Goal: Task Accomplishment & Management: Complete application form

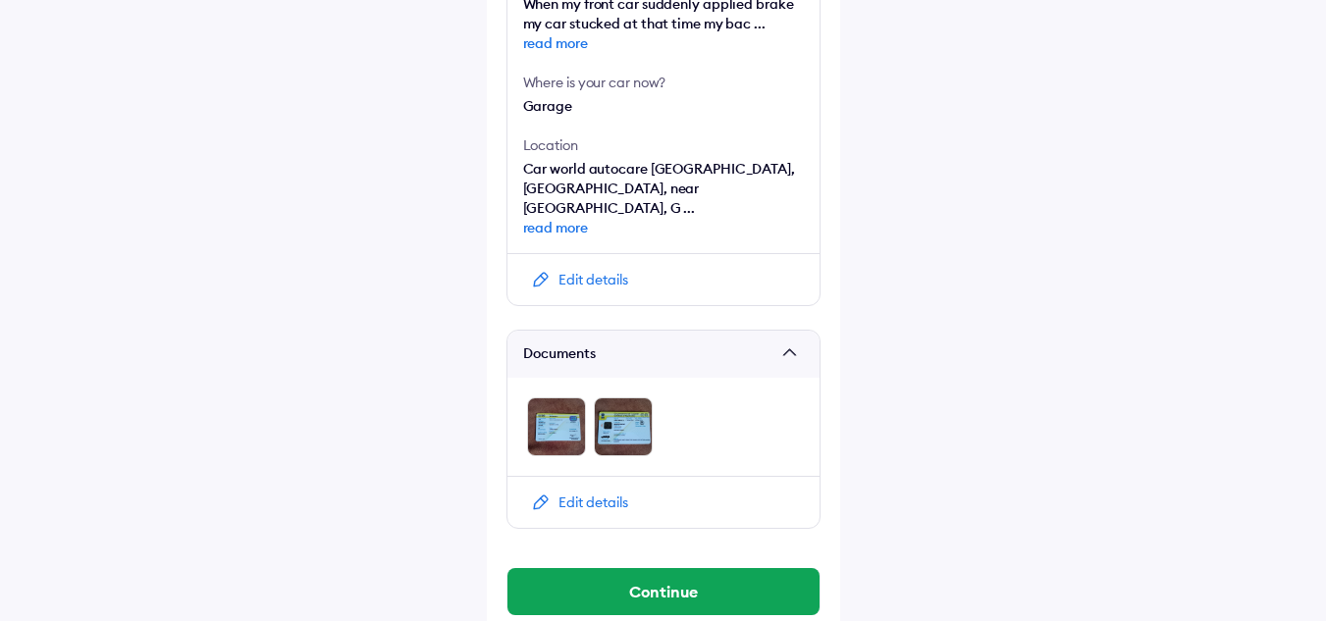
scroll to position [791, 0]
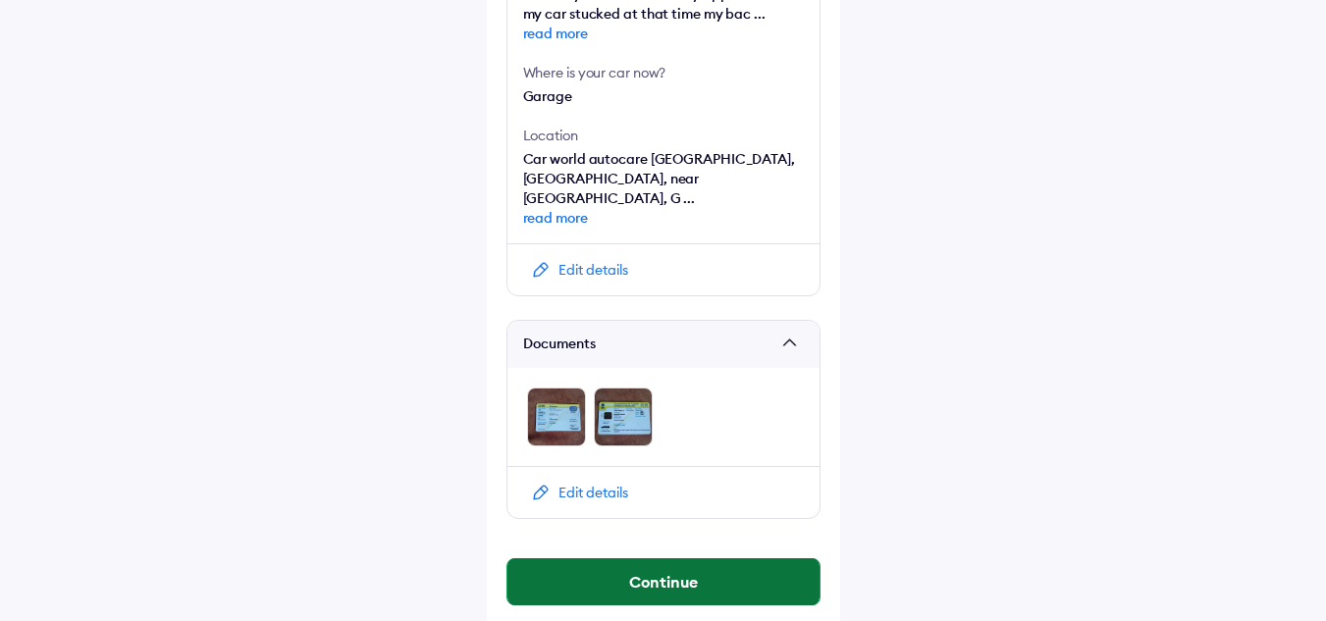
click at [692, 558] on button "Continue" at bounding box center [663, 581] width 312 height 47
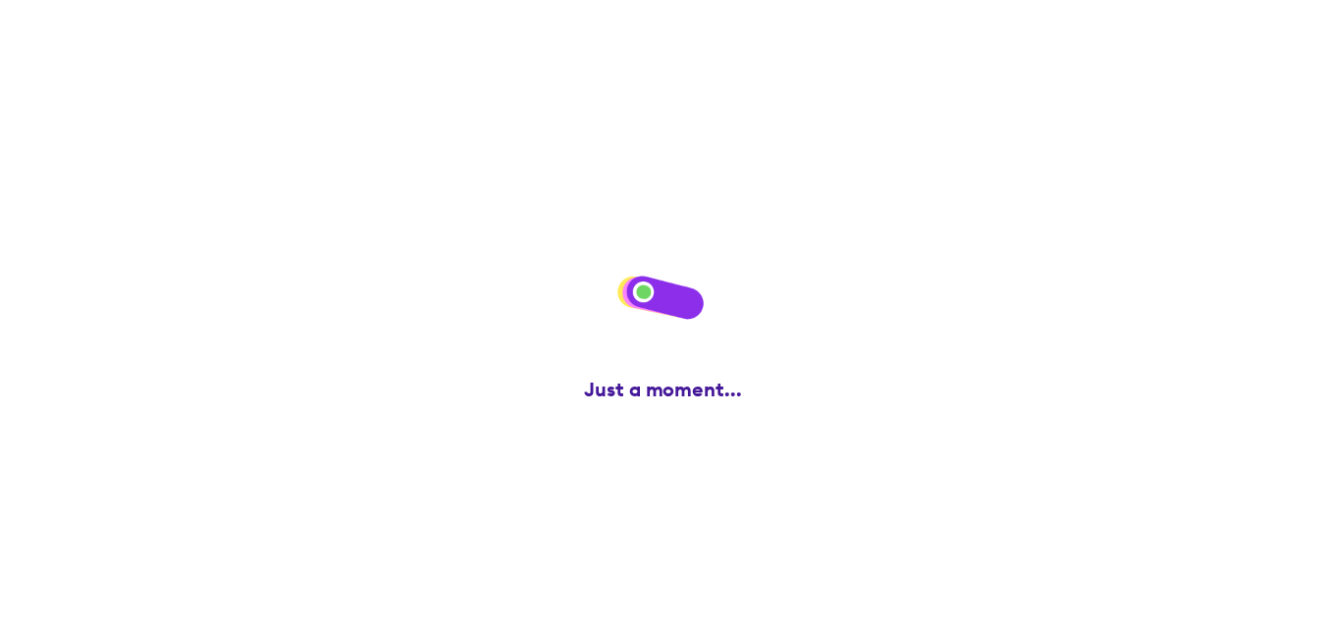
scroll to position [0, 0]
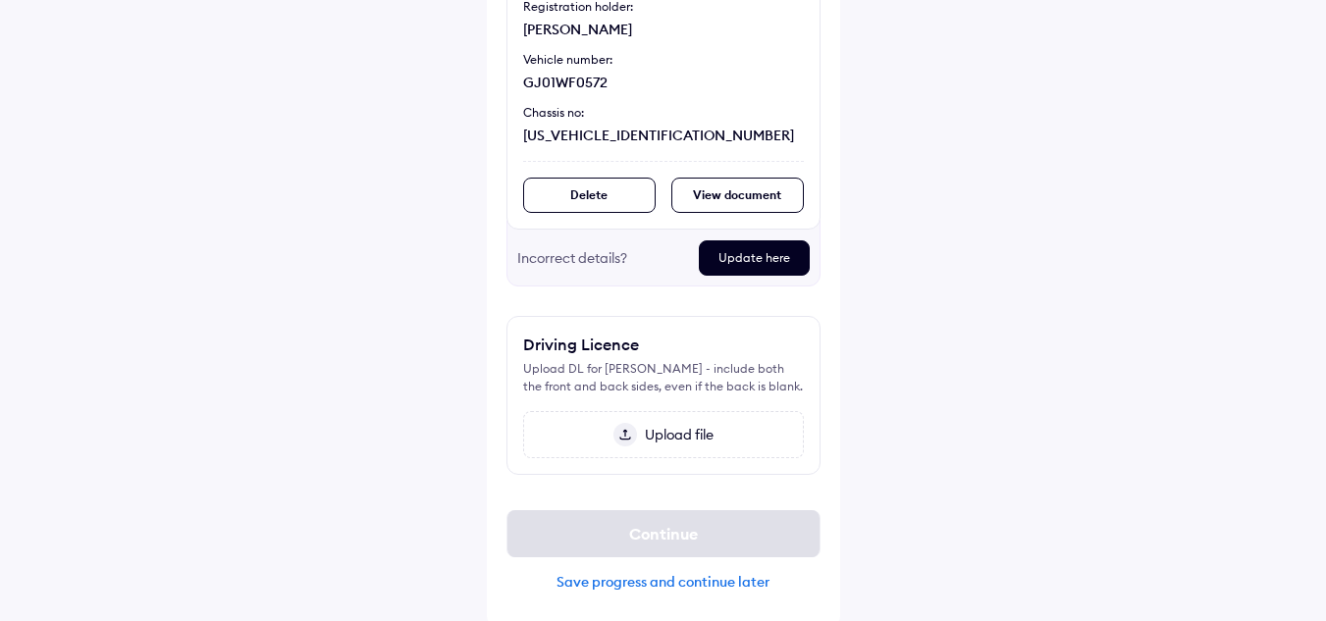
scroll to position [307, 0]
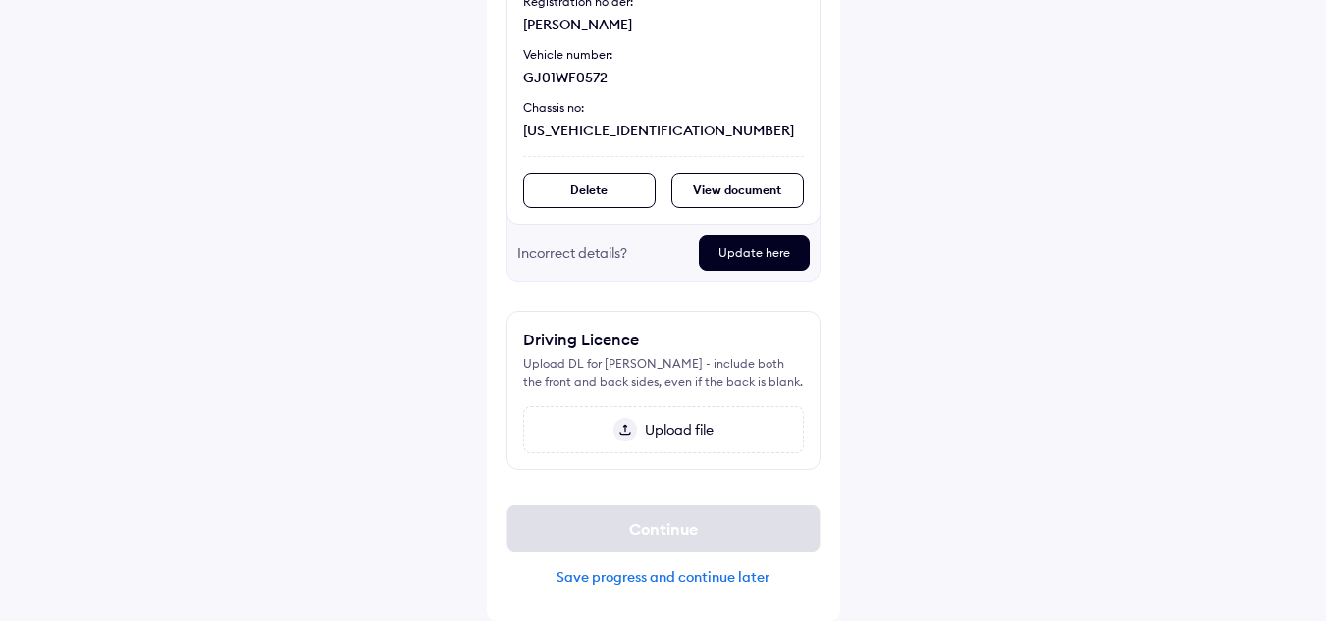
click at [657, 444] on div "Upload file" at bounding box center [663, 429] width 281 height 47
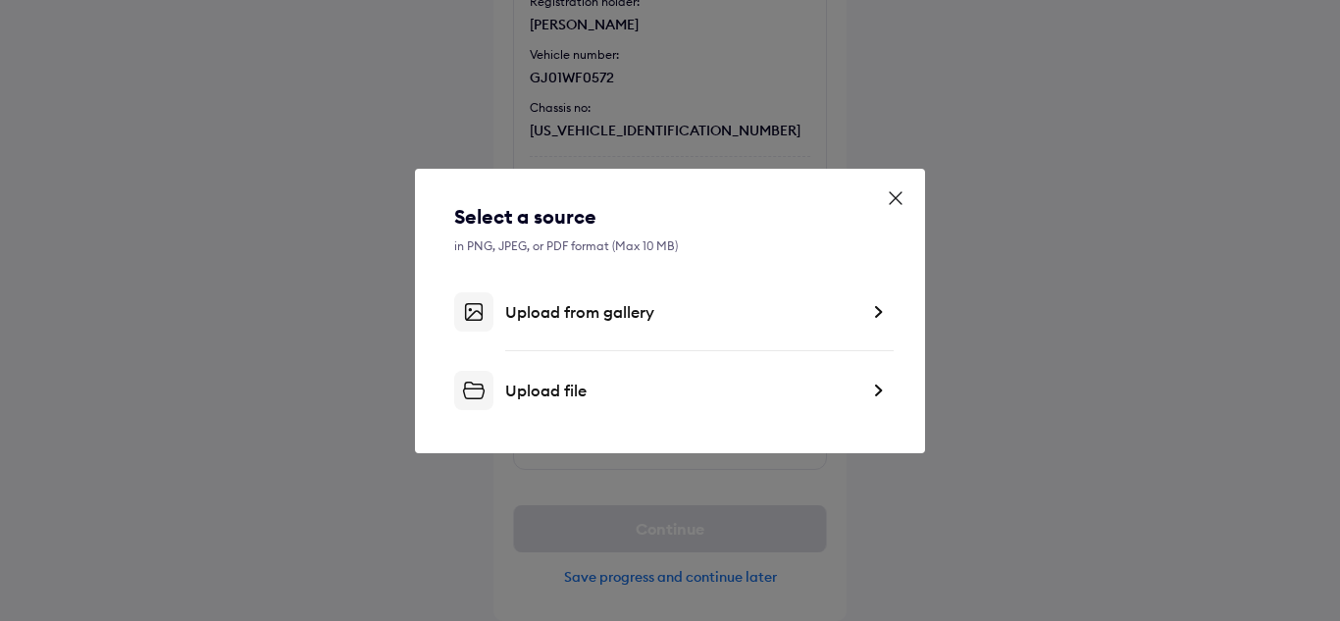
click at [606, 309] on div "Upload from gallery" at bounding box center [681, 312] width 353 height 20
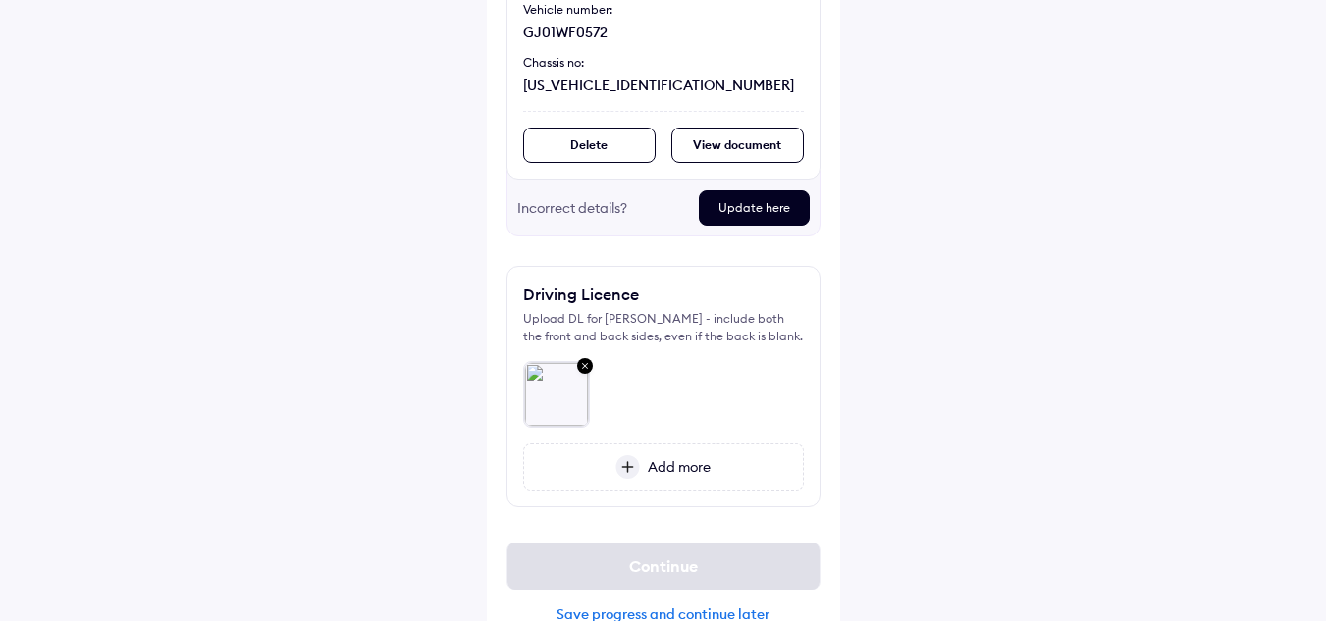
scroll to position [390, 0]
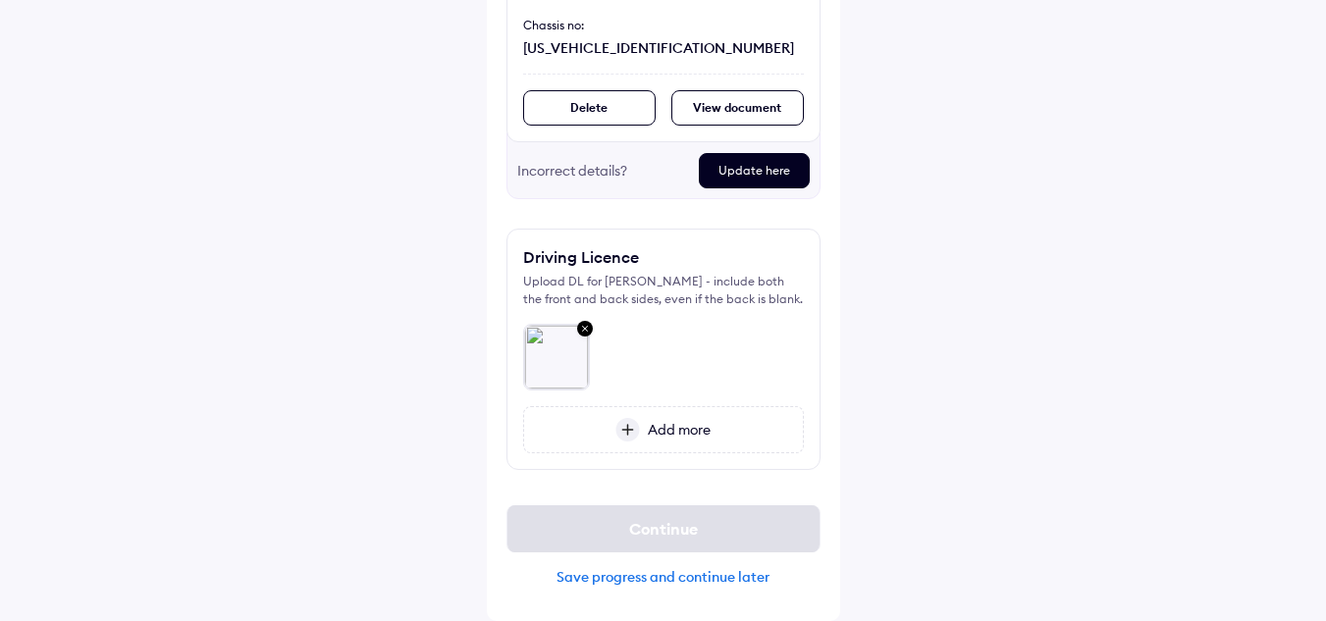
click at [648, 425] on span "Add more" at bounding box center [675, 430] width 71 height 18
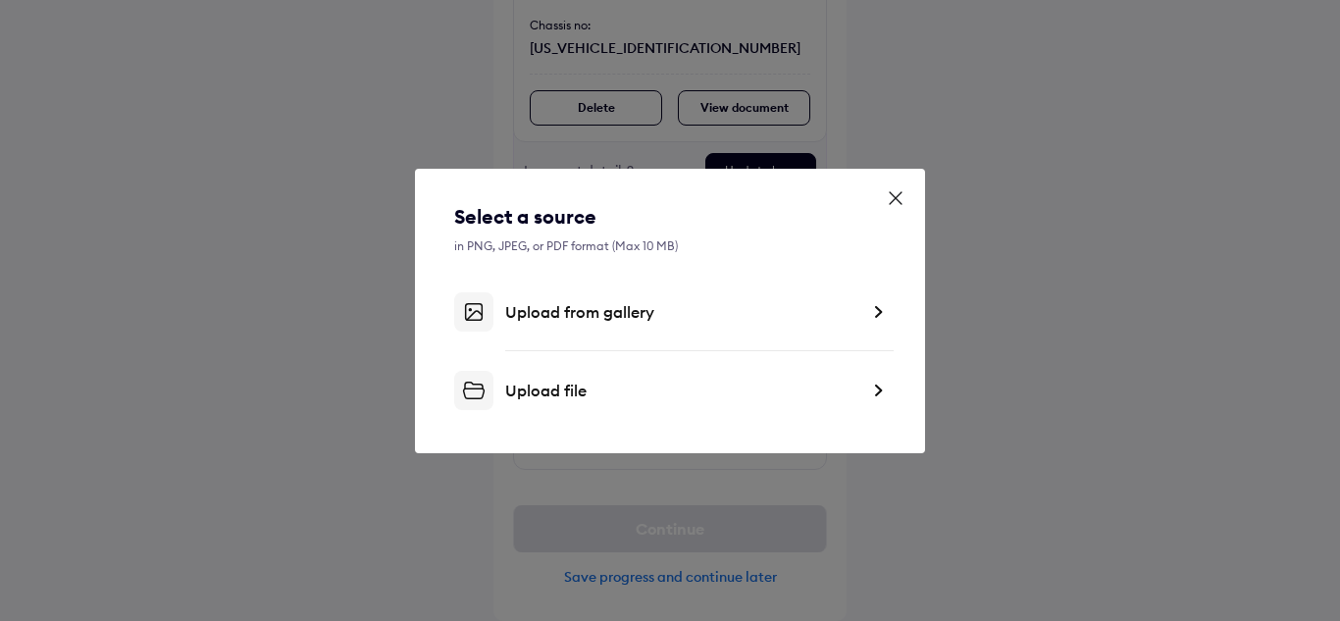
click at [630, 325] on div "Upload from gallery" at bounding box center [670, 311] width 432 height 39
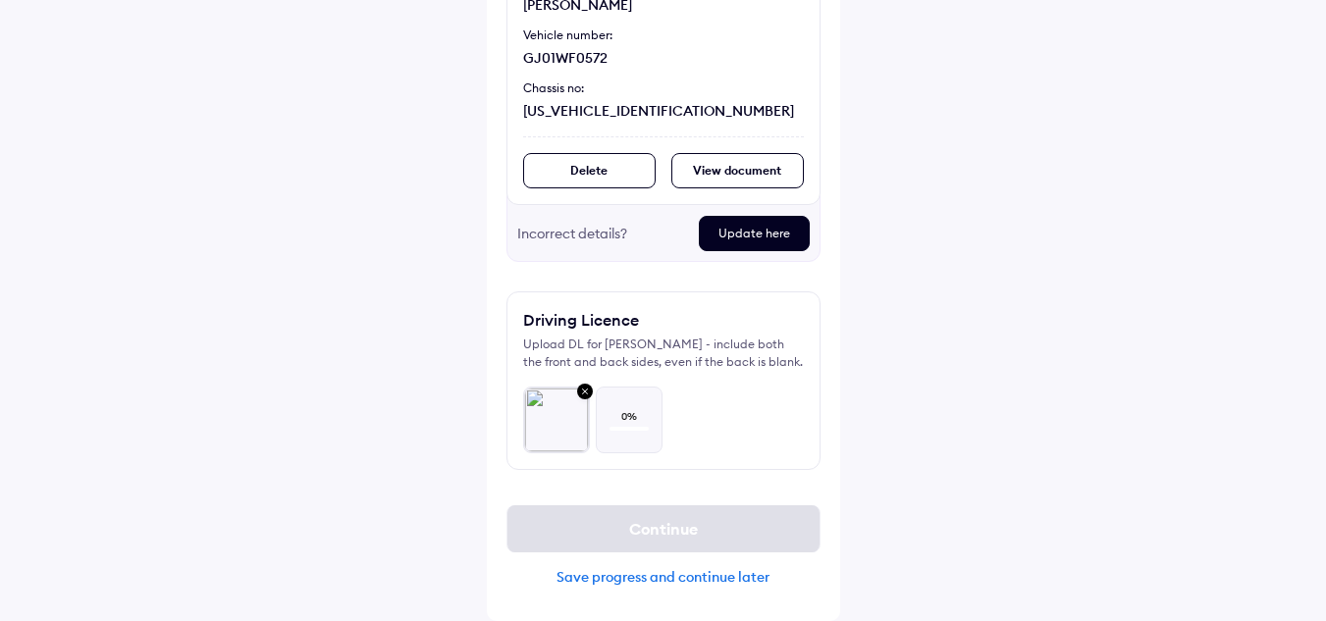
scroll to position [327, 0]
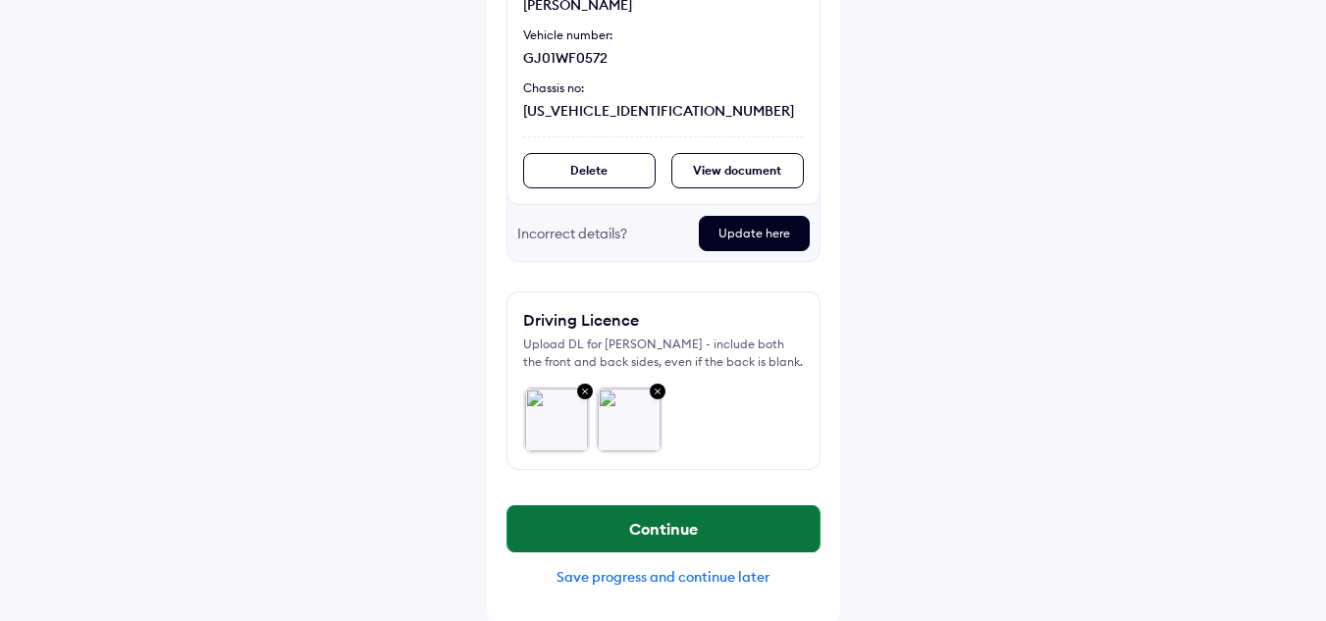
click at [667, 530] on button "Continue" at bounding box center [663, 528] width 312 height 47
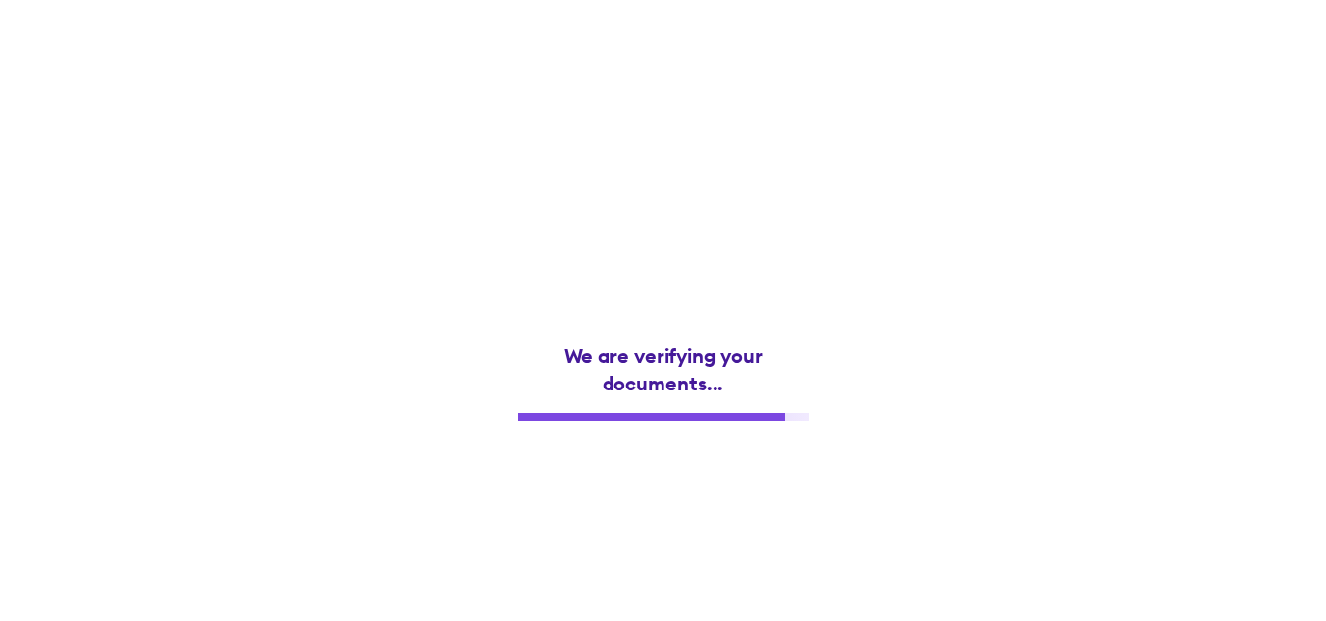
scroll to position [0, 0]
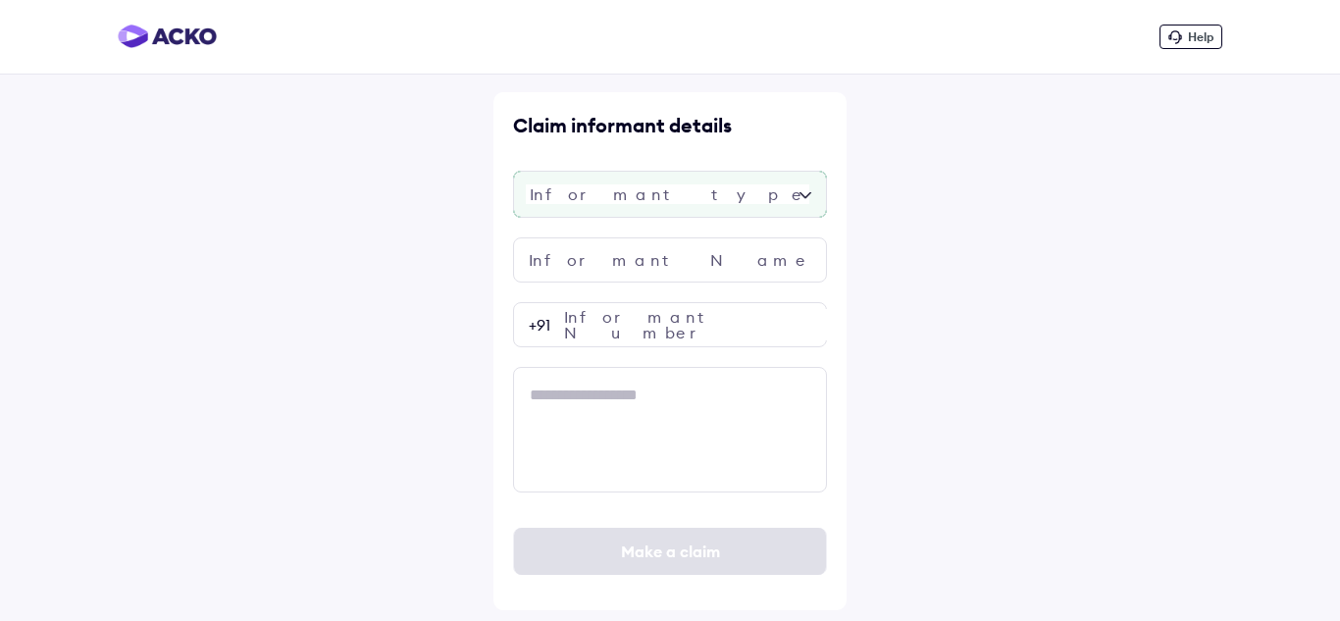
click at [755, 200] on div at bounding box center [670, 194] width 314 height 47
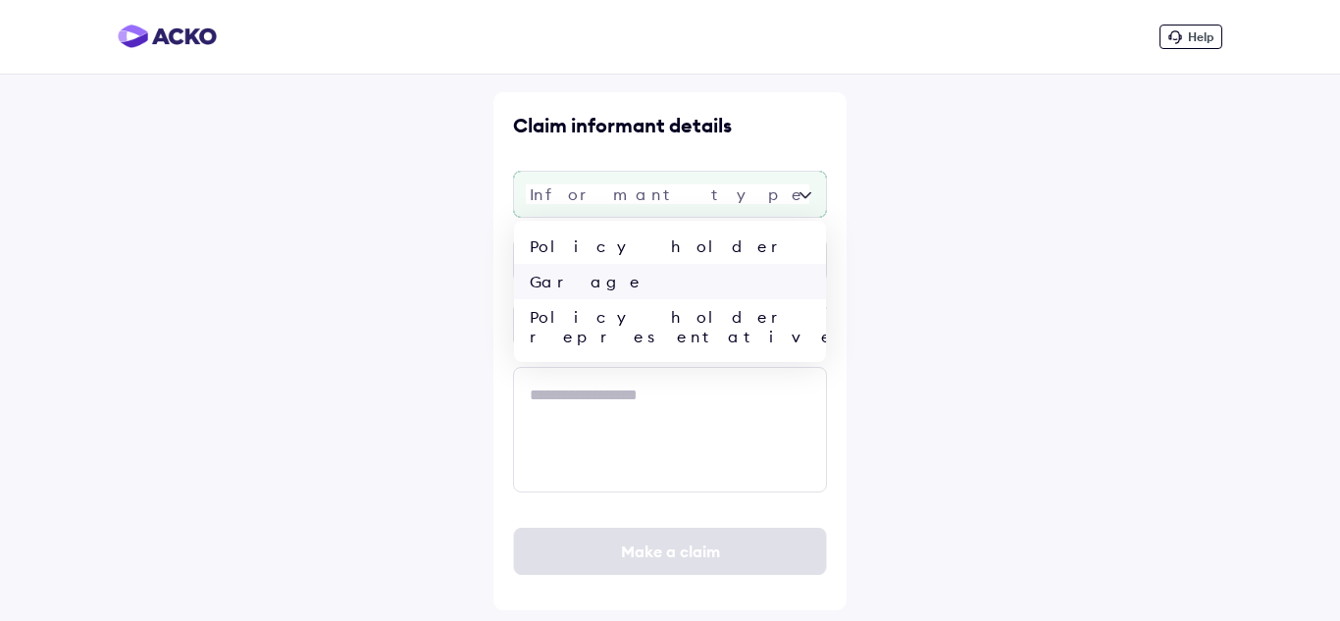
click at [654, 289] on div "Garage" at bounding box center [670, 281] width 312 height 35
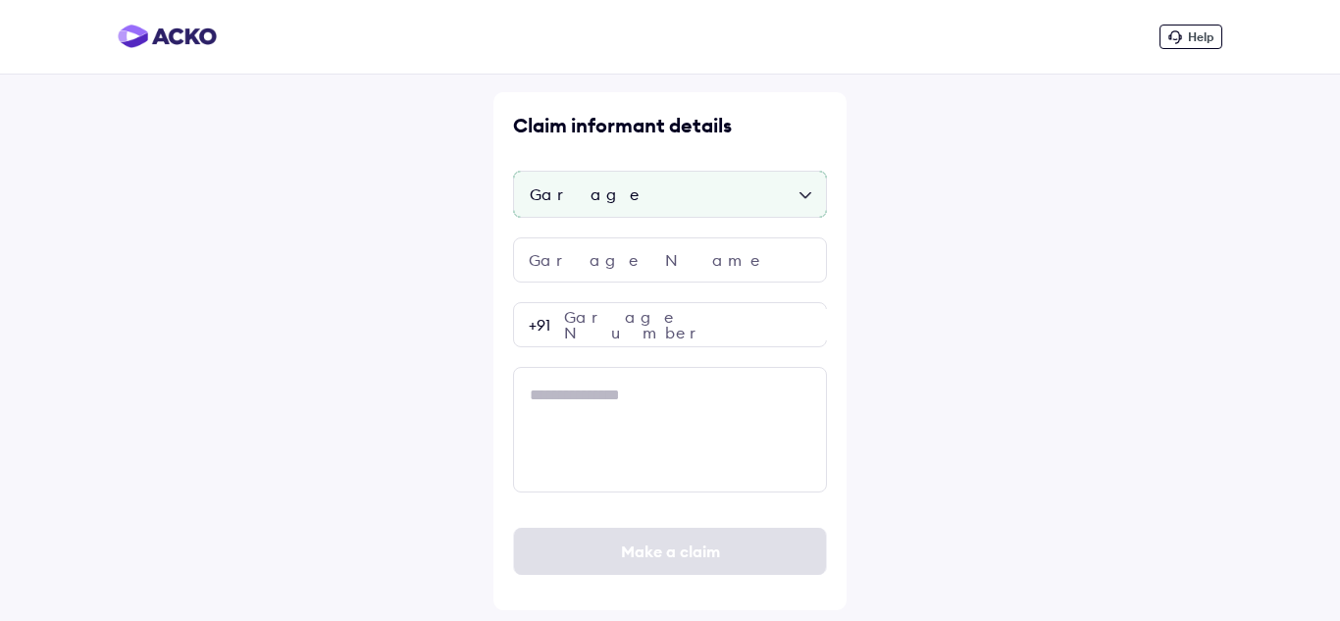
click at [688, 198] on div "Garage" at bounding box center [670, 194] width 314 height 47
click at [622, 267] on div "Garage" at bounding box center [670, 281] width 312 height 35
click at [623, 268] on input "text" at bounding box center [670, 259] width 314 height 45
click at [729, 194] on div "Garage" at bounding box center [670, 194] width 314 height 47
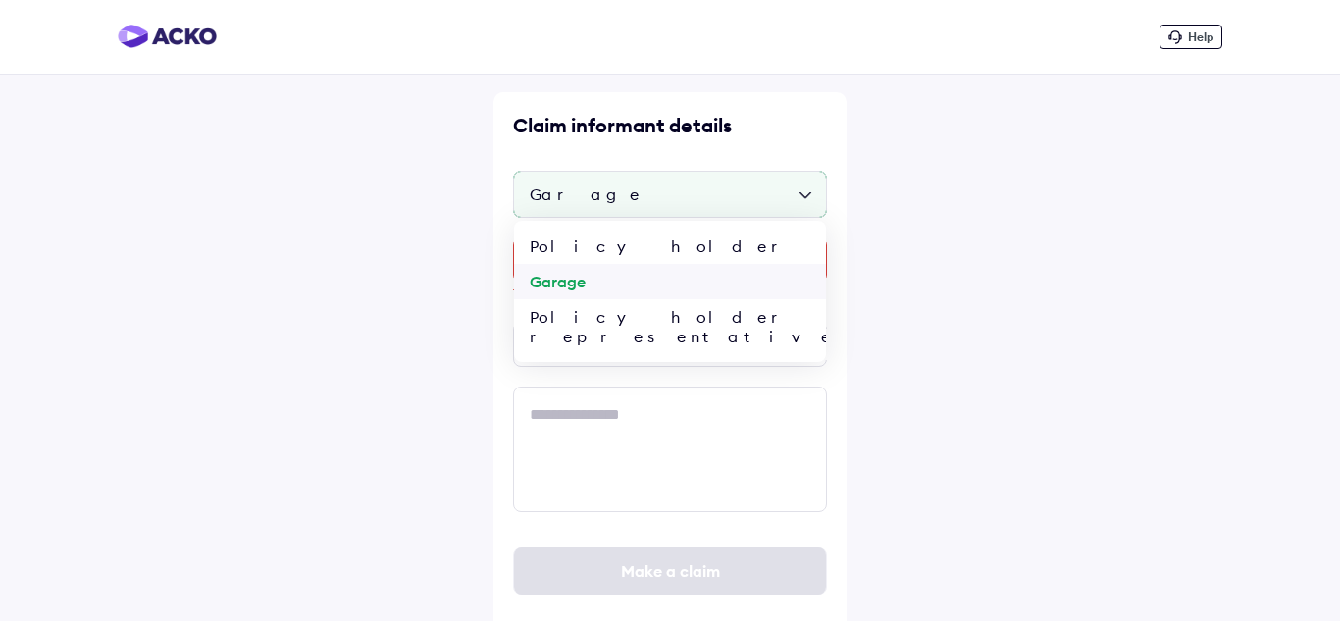
click at [679, 295] on div "Garage" at bounding box center [670, 281] width 312 height 35
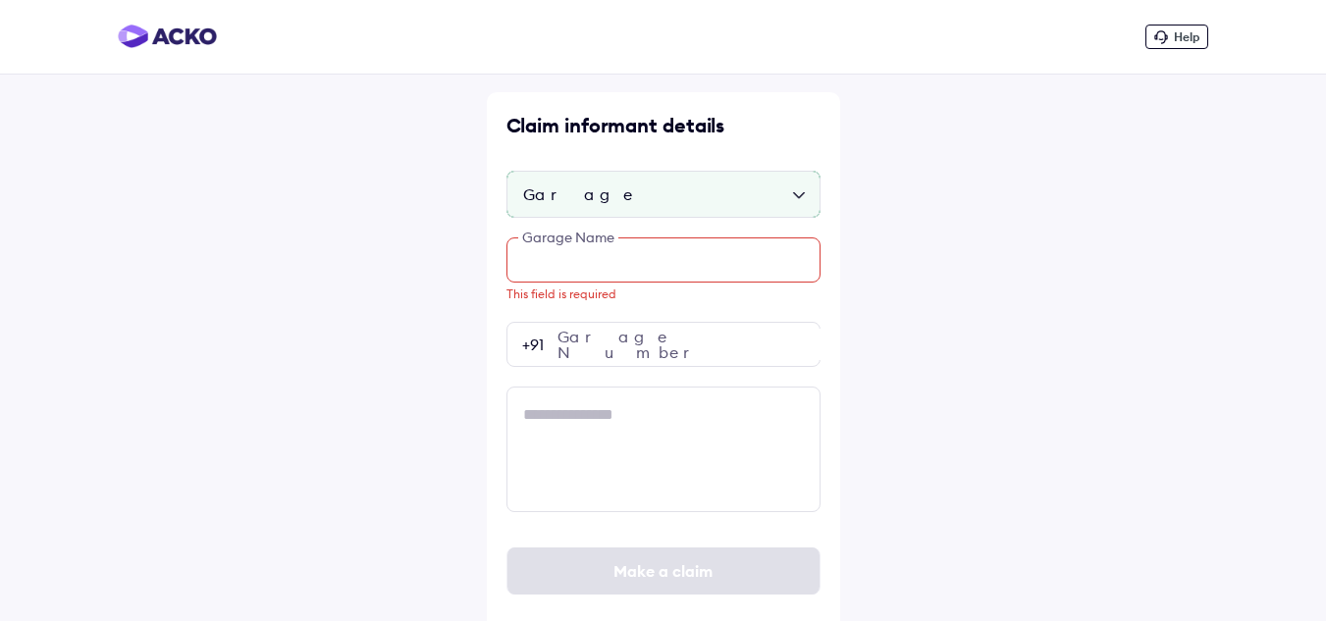
click at [679, 267] on input "text" at bounding box center [663, 259] width 314 height 45
click at [679, 192] on div "Garage" at bounding box center [663, 194] width 314 height 47
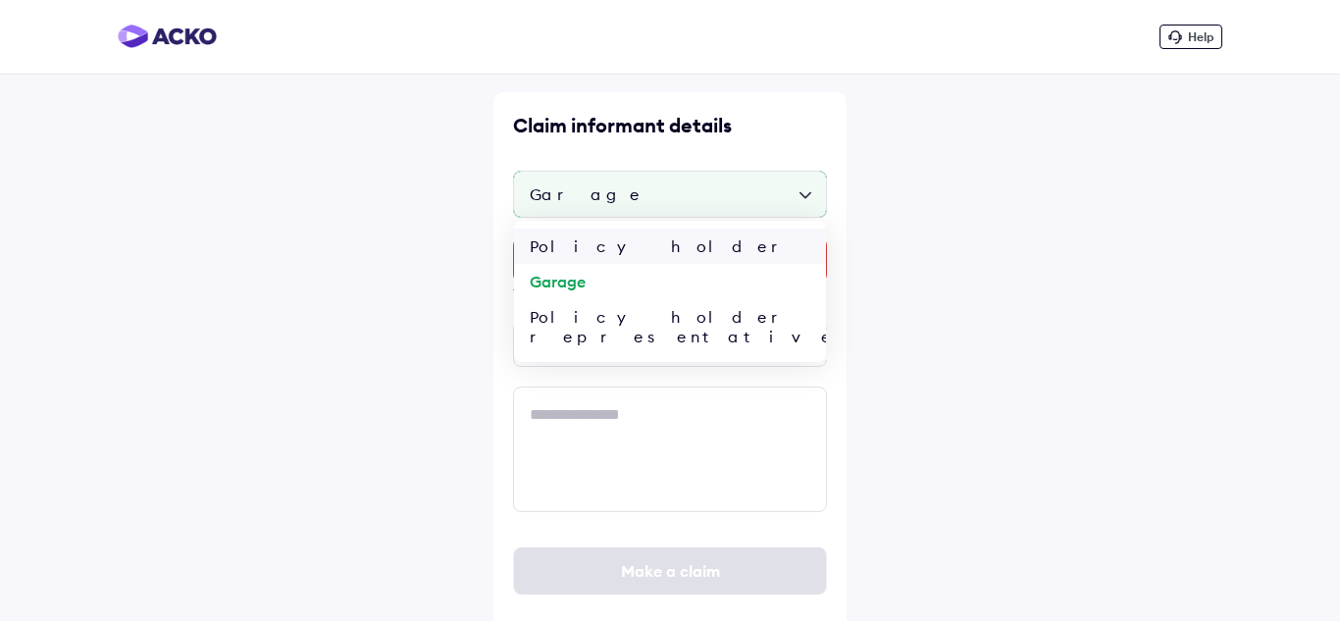
click at [641, 251] on div "Policy holder" at bounding box center [670, 246] width 312 height 35
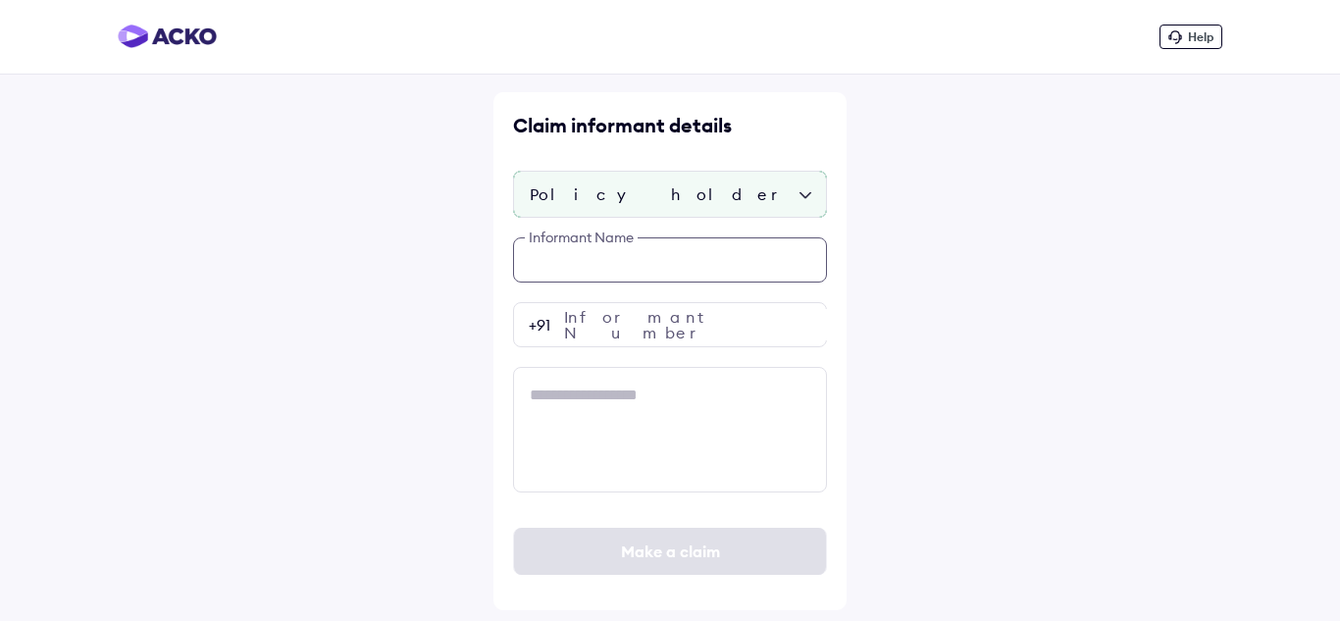
click at [642, 259] on input "text" at bounding box center [670, 259] width 314 height 45
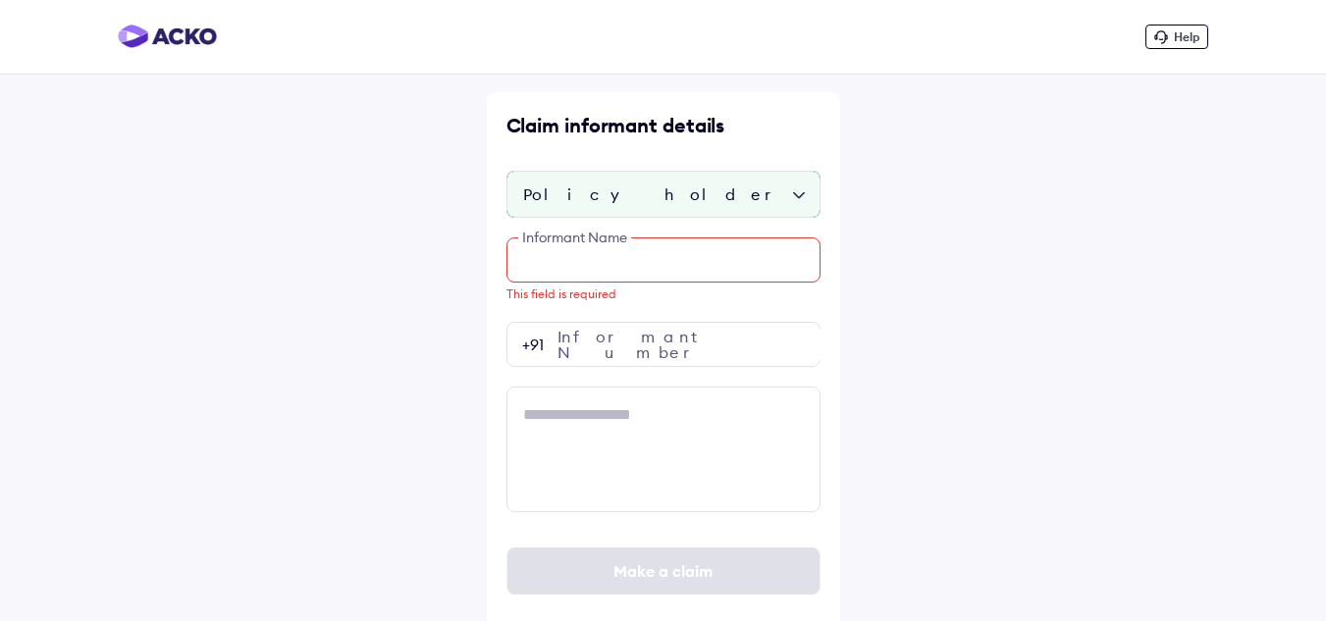
click at [599, 269] on input "text" at bounding box center [663, 259] width 314 height 45
click at [606, 260] on input "text" at bounding box center [663, 259] width 314 height 45
paste input "**********"
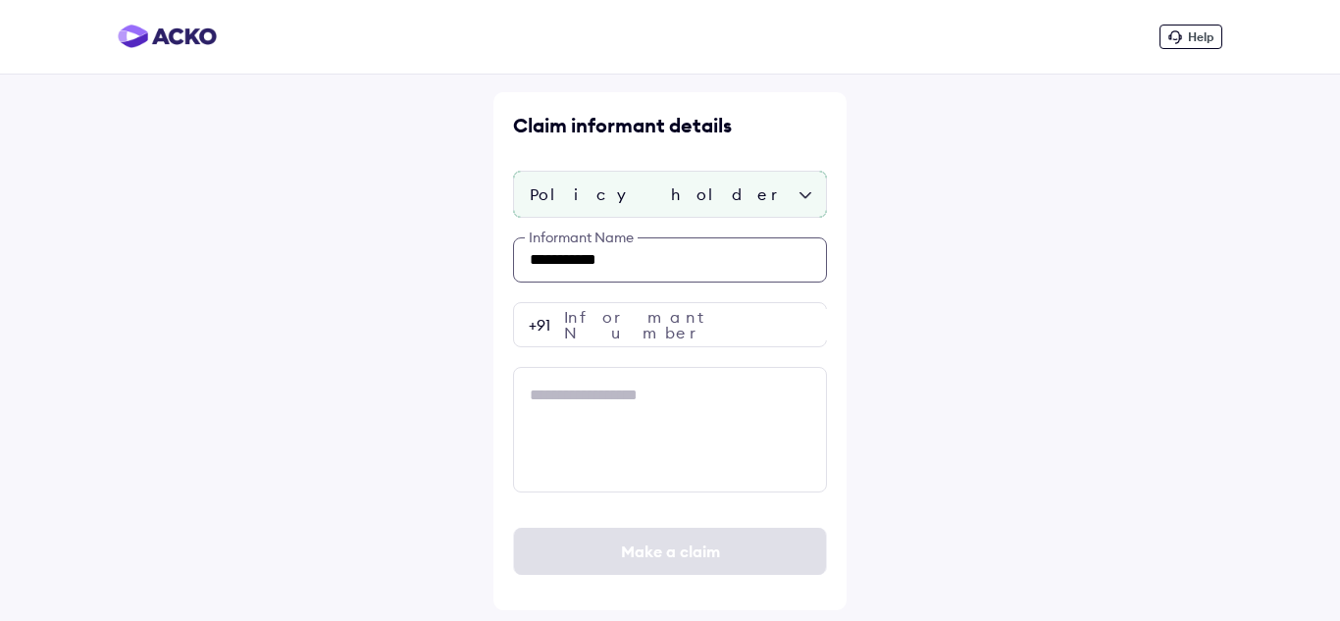
type input "**********"
click at [680, 345] on input "number" at bounding box center [670, 324] width 314 height 45
click at [614, 319] on input "number" at bounding box center [670, 324] width 314 height 45
click at [611, 324] on input "number" at bounding box center [670, 324] width 314 height 45
click at [652, 328] on input "number" at bounding box center [670, 324] width 314 height 45
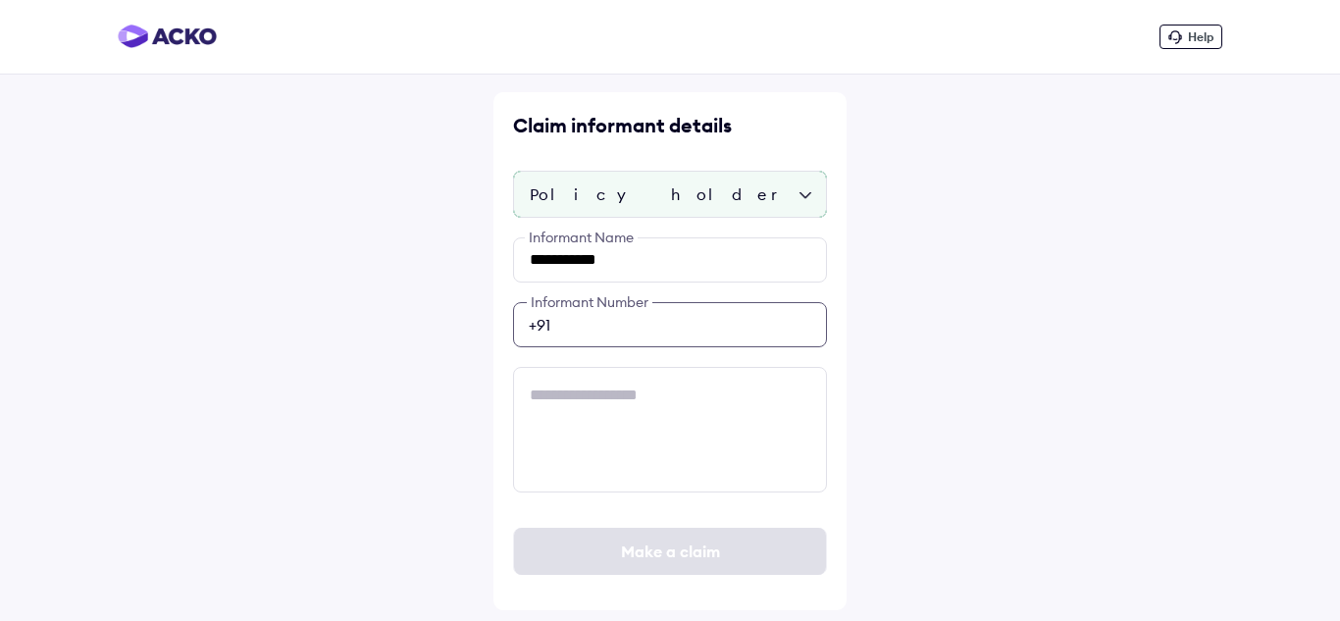
paste input "**********"
type input "**********"
click at [659, 545] on div "Make a claim" at bounding box center [670, 551] width 314 height 47
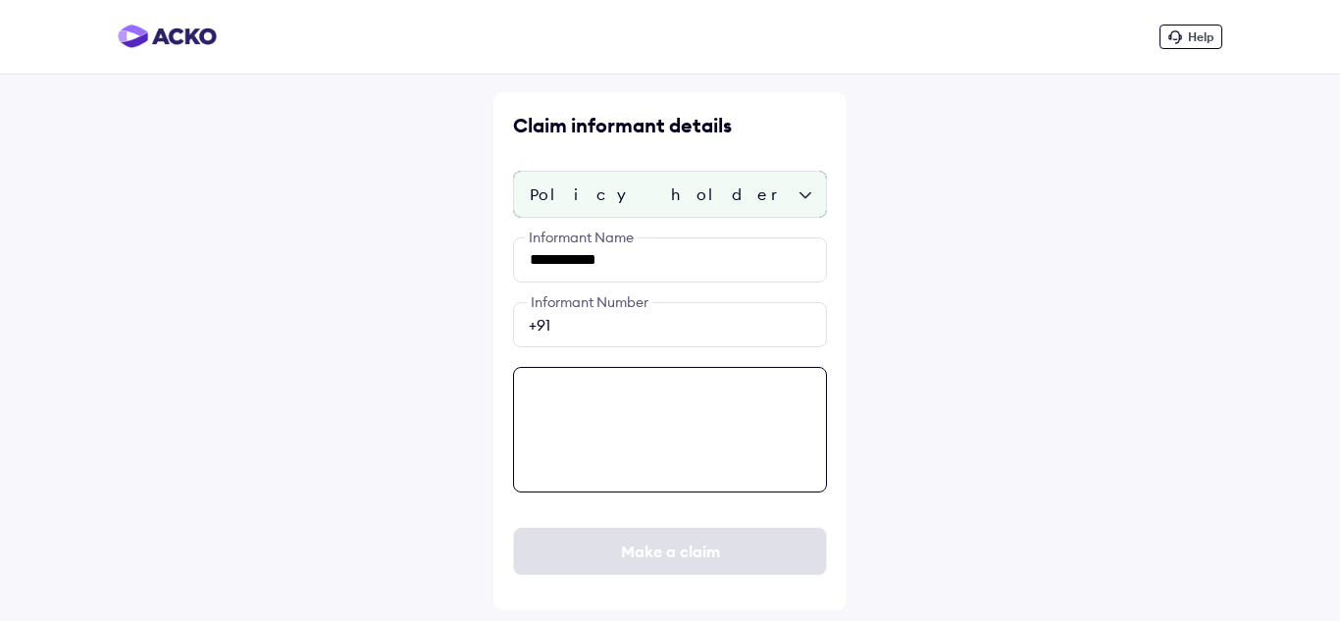
click at [688, 444] on textarea at bounding box center [670, 430] width 314 height 126
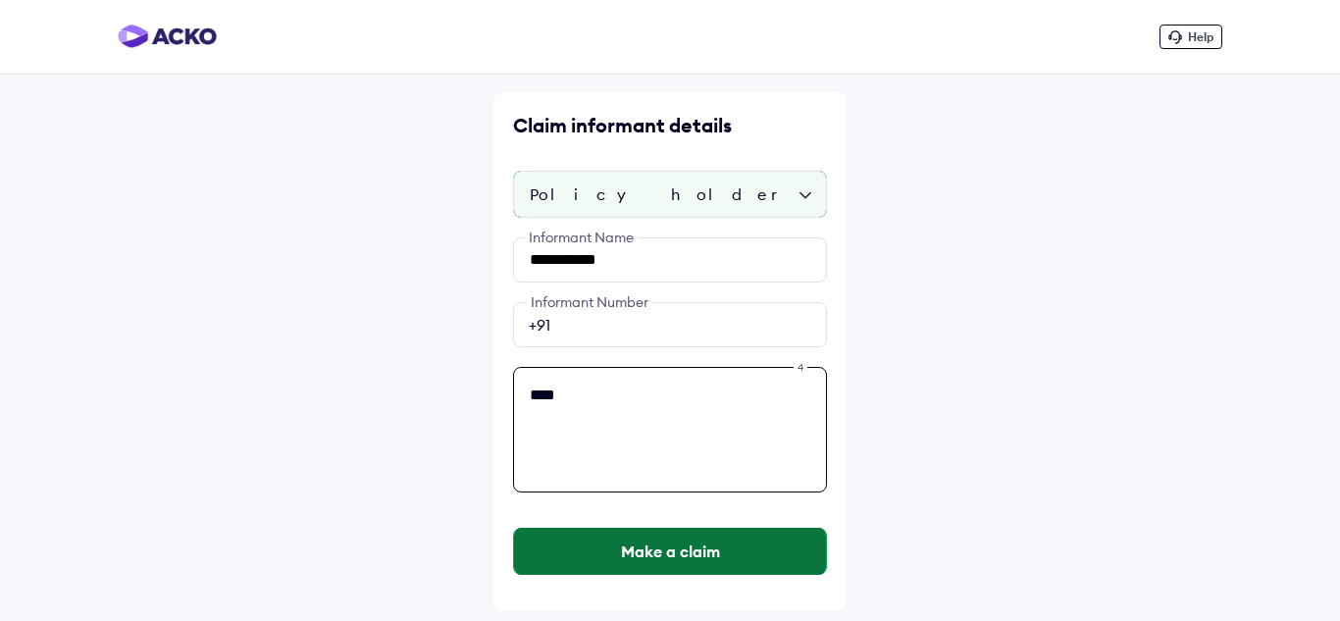
type textarea "****"
click at [671, 542] on button "Make a claim" at bounding box center [670, 551] width 312 height 47
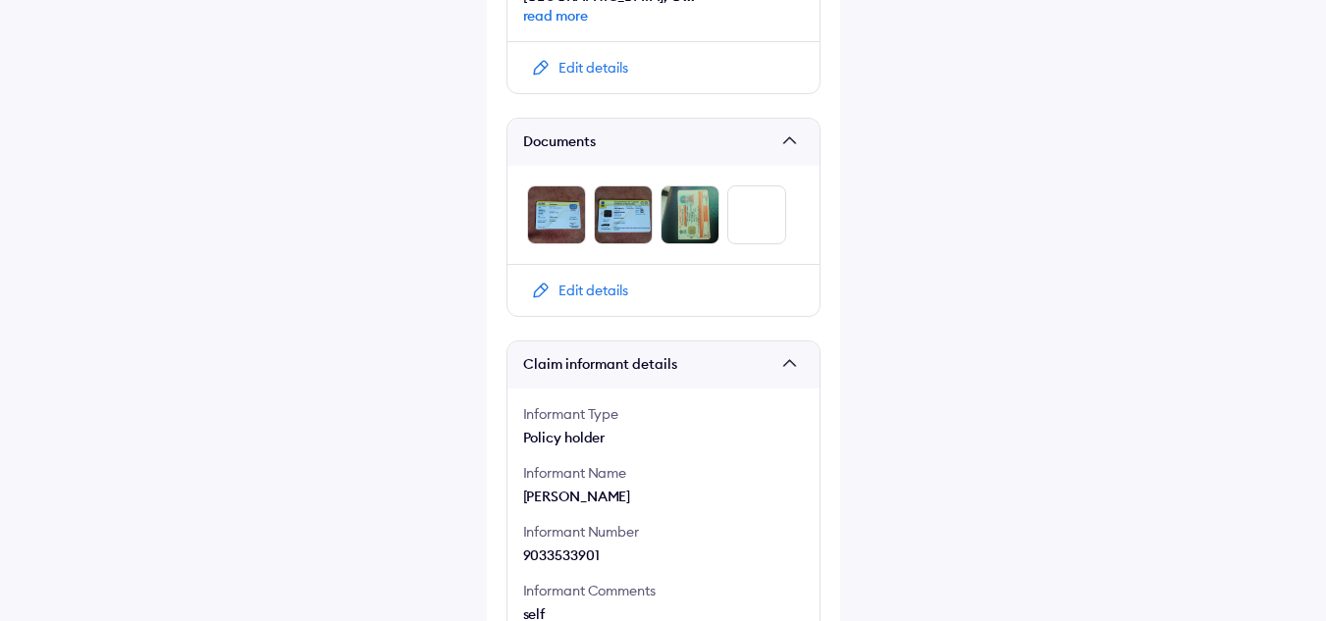
scroll to position [1115, 0]
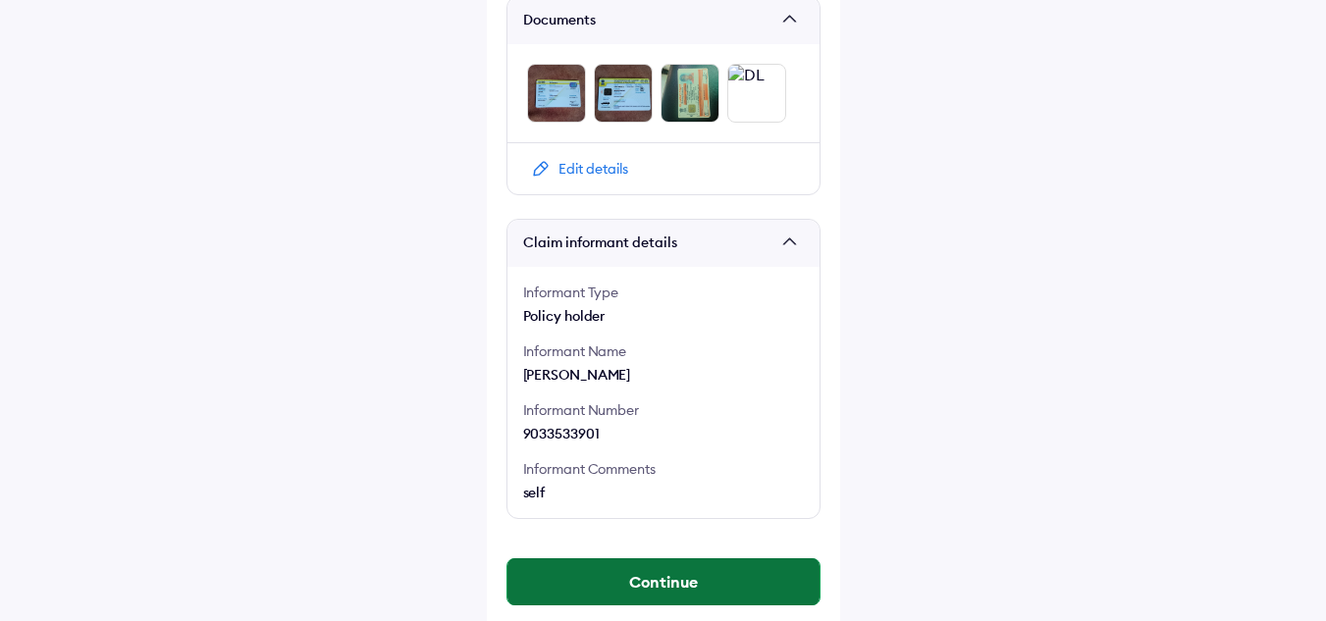
click at [615, 558] on button "Continue" at bounding box center [663, 581] width 312 height 47
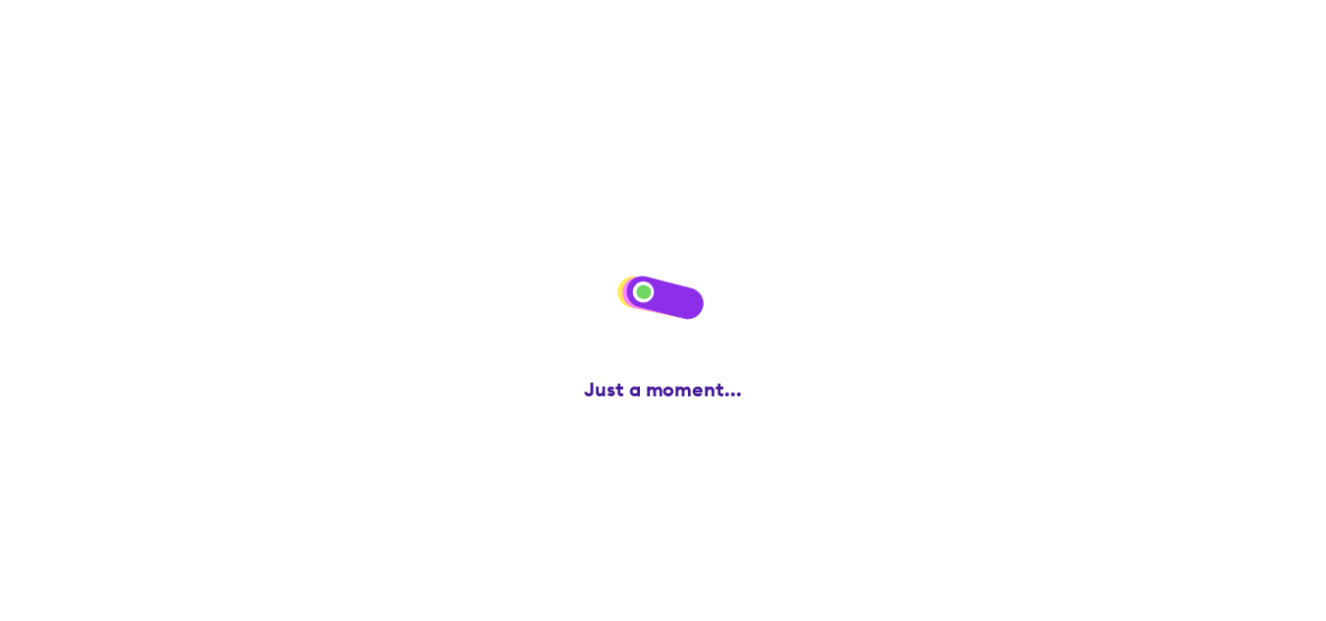
scroll to position [0, 0]
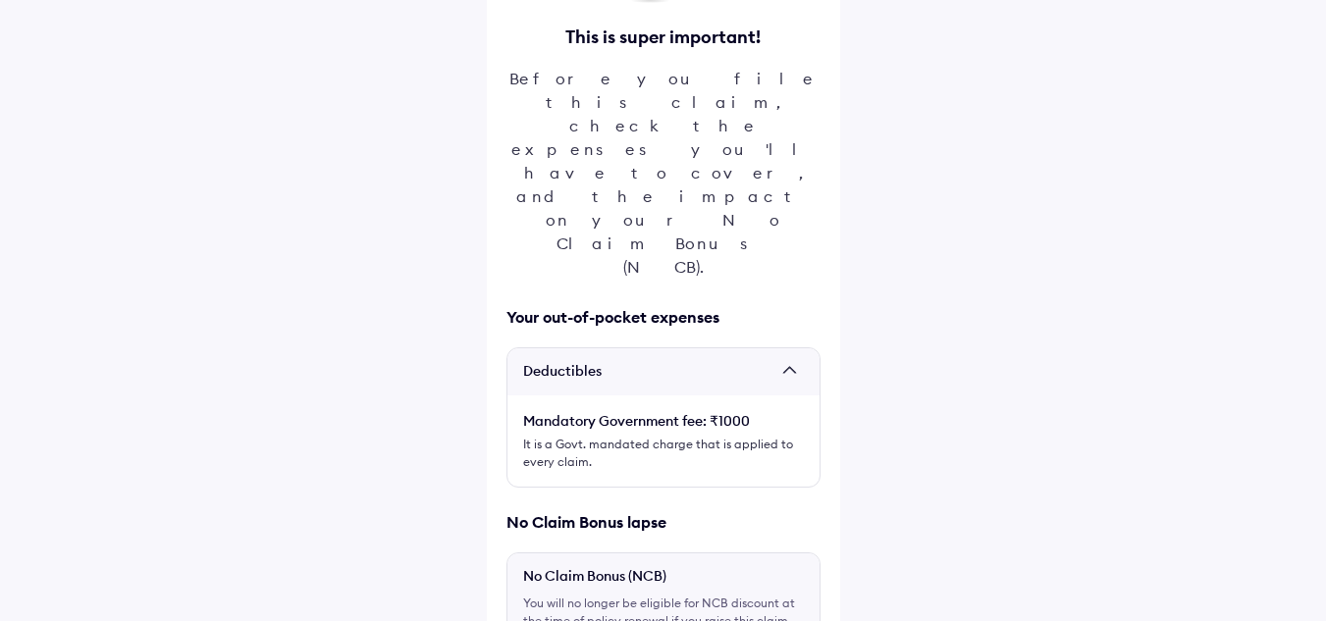
scroll to position [365, 0]
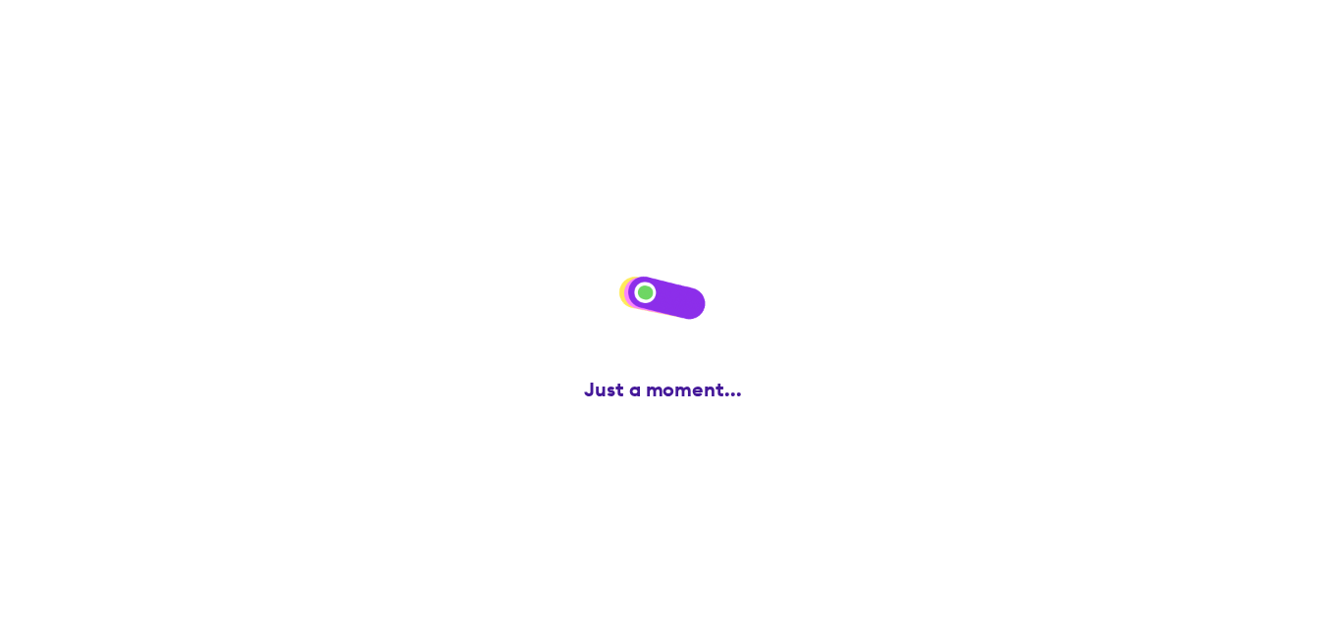
scroll to position [0, 0]
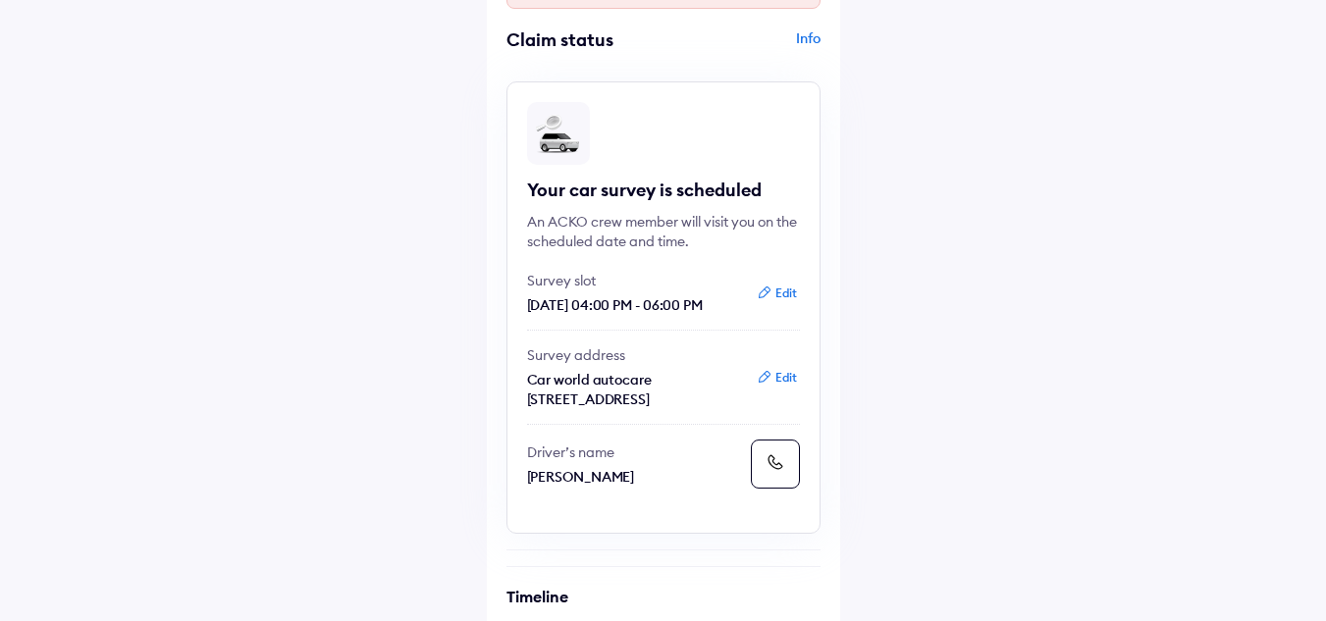
scroll to position [167, 0]
